Goal: Understand site structure

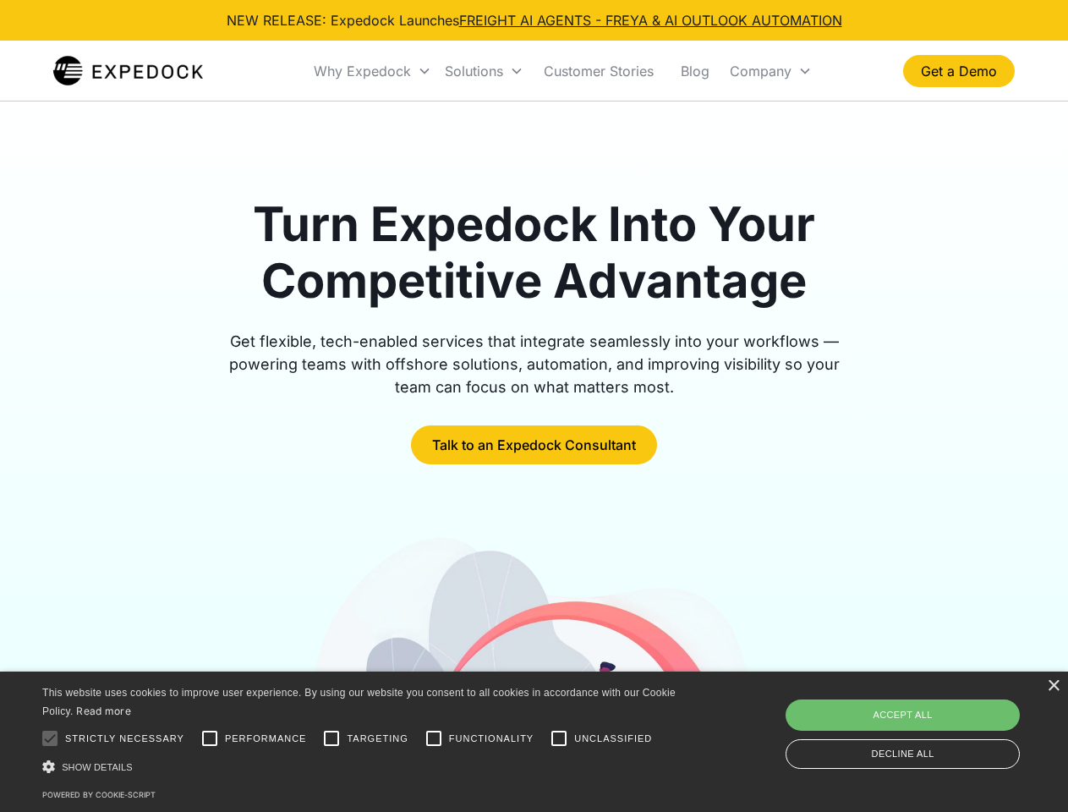
click at [373, 71] on div "Why Expedock" at bounding box center [362, 71] width 97 height 17
click at [484, 71] on div "Solutions" at bounding box center [474, 71] width 58 height 17
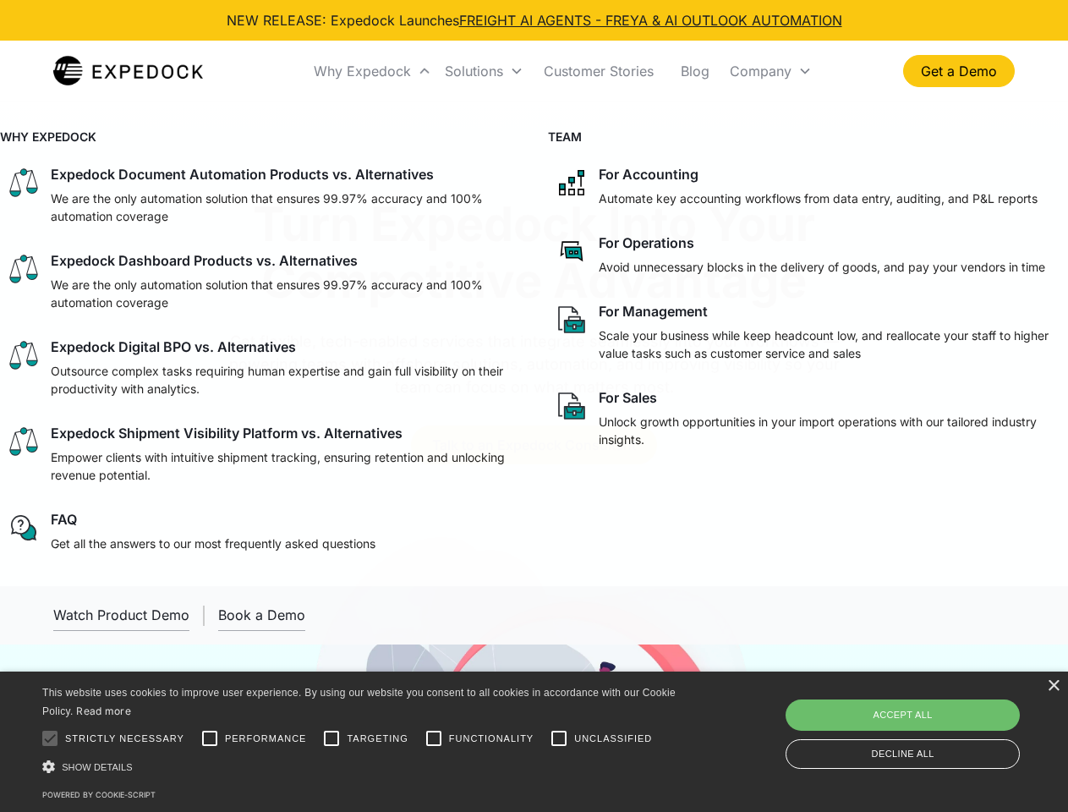
click at [770, 71] on div "Company" at bounding box center [761, 71] width 62 height 17
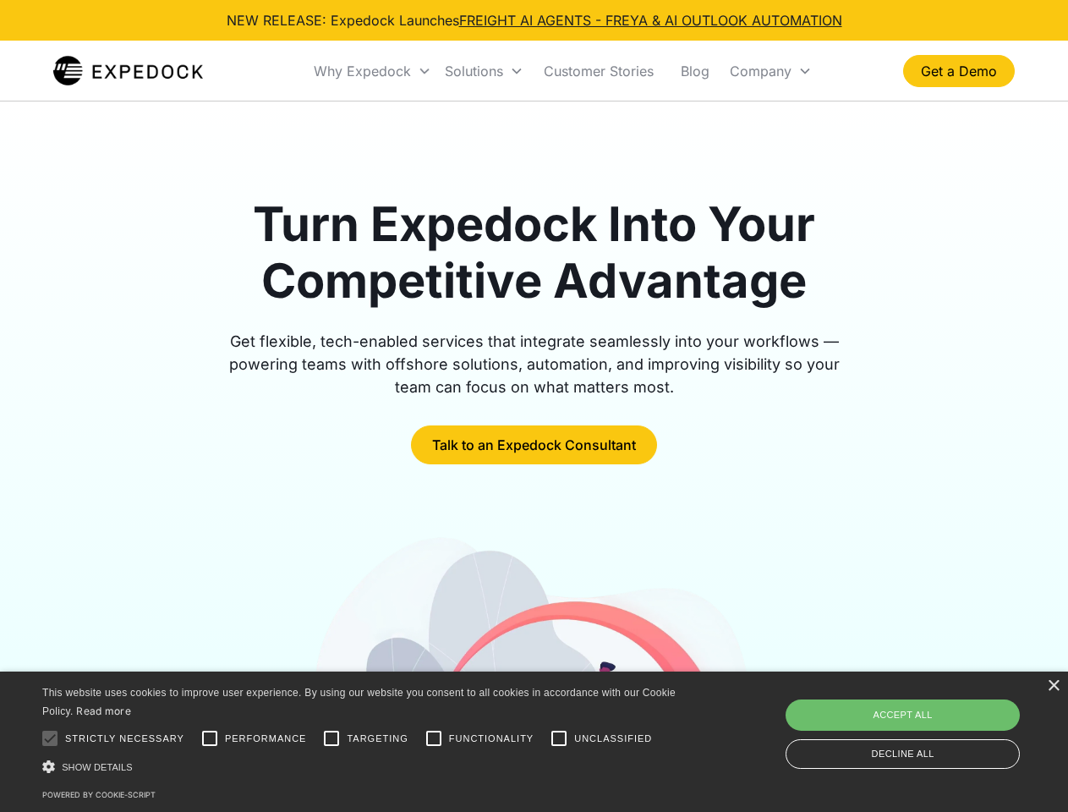
click at [50, 738] on div at bounding box center [50, 738] width 34 height 34
click at [210, 738] on input "Performance" at bounding box center [210, 738] width 34 height 34
checkbox input "true"
click at [332, 738] on input "Targeting" at bounding box center [332, 738] width 34 height 34
checkbox input "true"
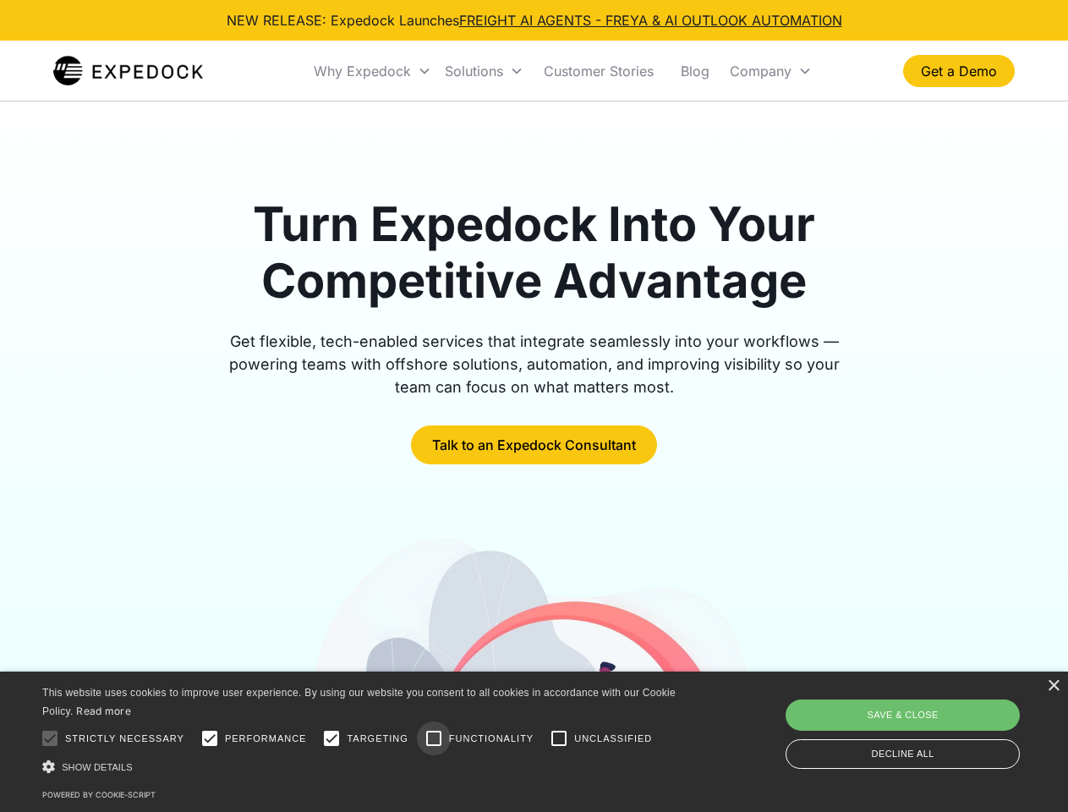
click at [434, 738] on input "Functionality" at bounding box center [434, 738] width 34 height 34
checkbox input "true"
click at [559, 738] on input "Unclassified" at bounding box center [559, 738] width 34 height 34
checkbox input "true"
click at [362, 766] on div "Show details Hide details" at bounding box center [361, 767] width 639 height 18
